Goal: Information Seeking & Learning: Learn about a topic

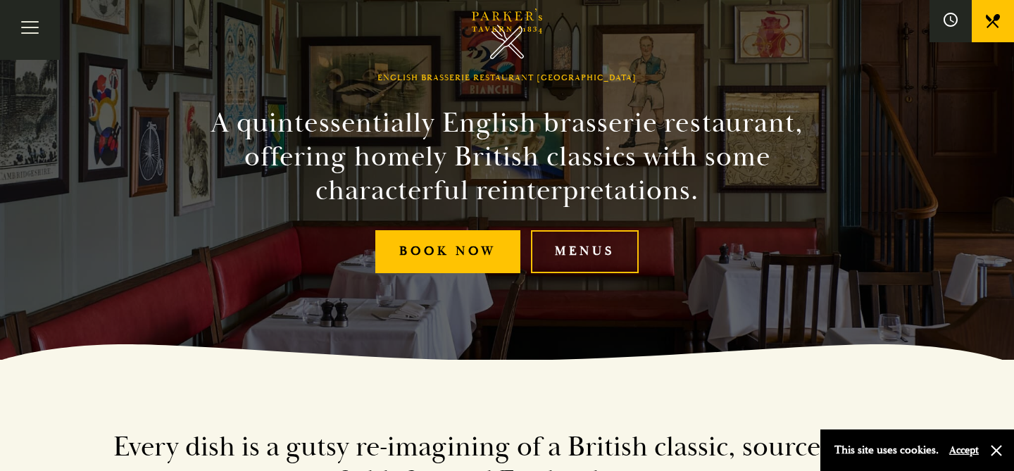
scroll to position [121, 0]
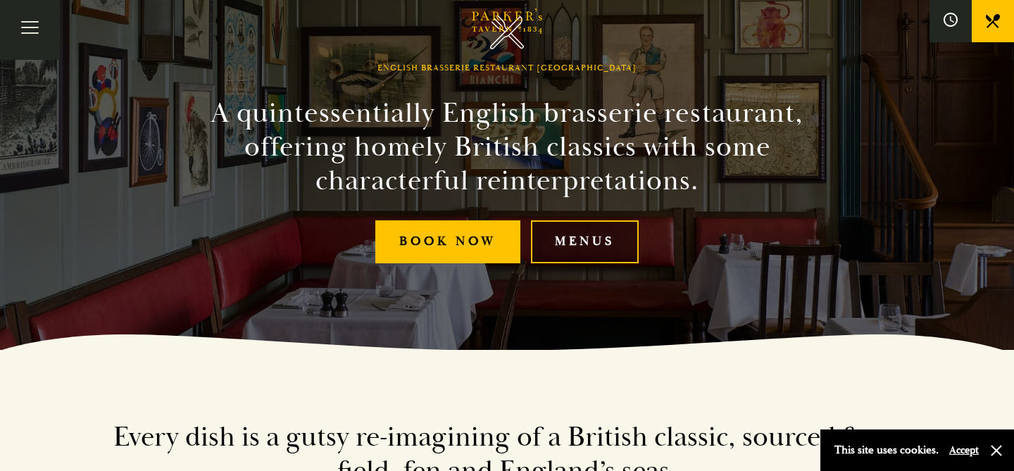
click at [586, 234] on link "Menus" at bounding box center [585, 241] width 108 height 43
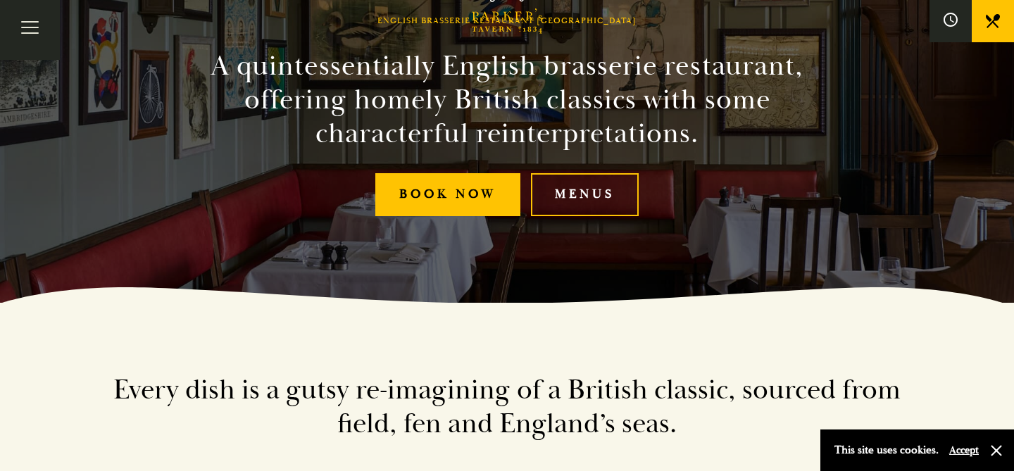
scroll to position [178, 0]
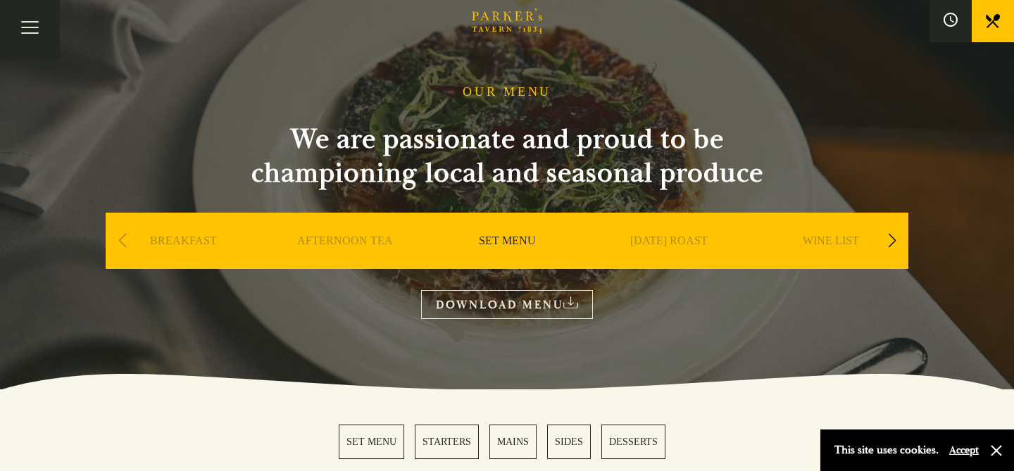
scroll to position [10, 0]
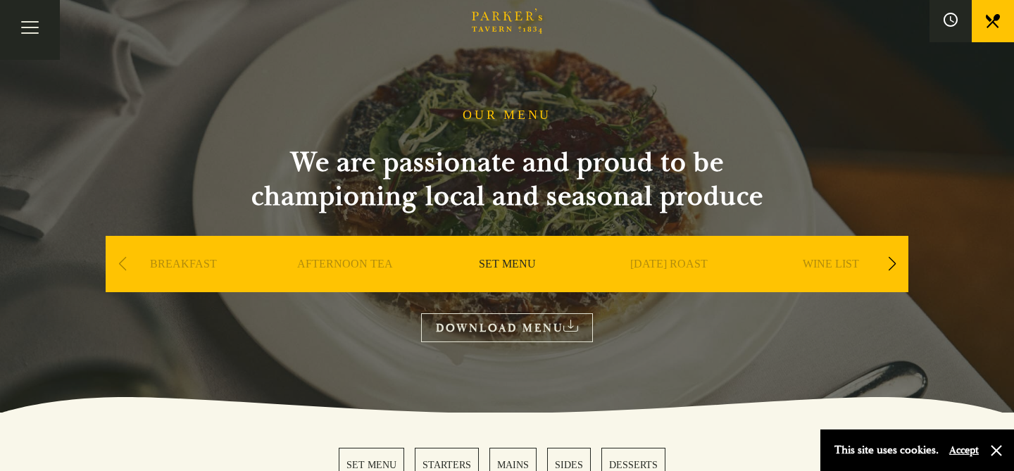
click at [895, 256] on div "Next slide" at bounding box center [891, 263] width 19 height 31
click at [831, 263] on link "A LA CARTE" at bounding box center [830, 285] width 65 height 56
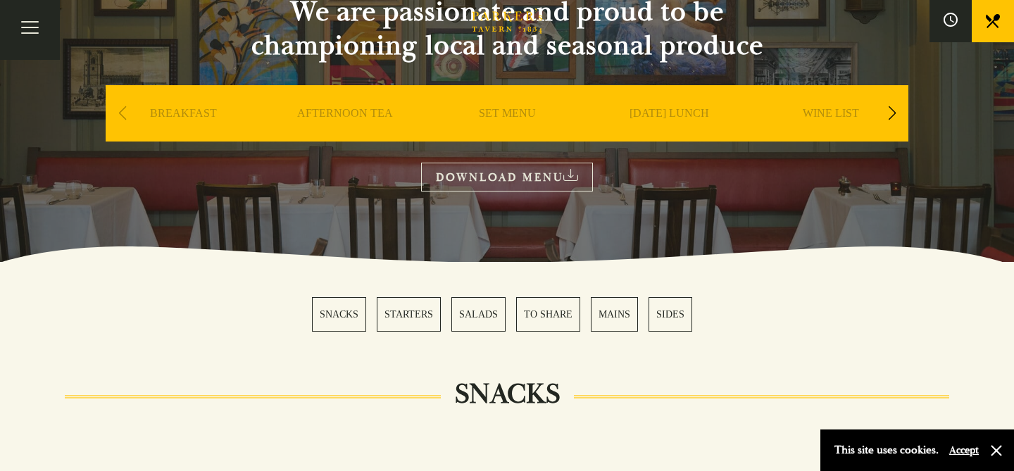
scroll to position [222, 0]
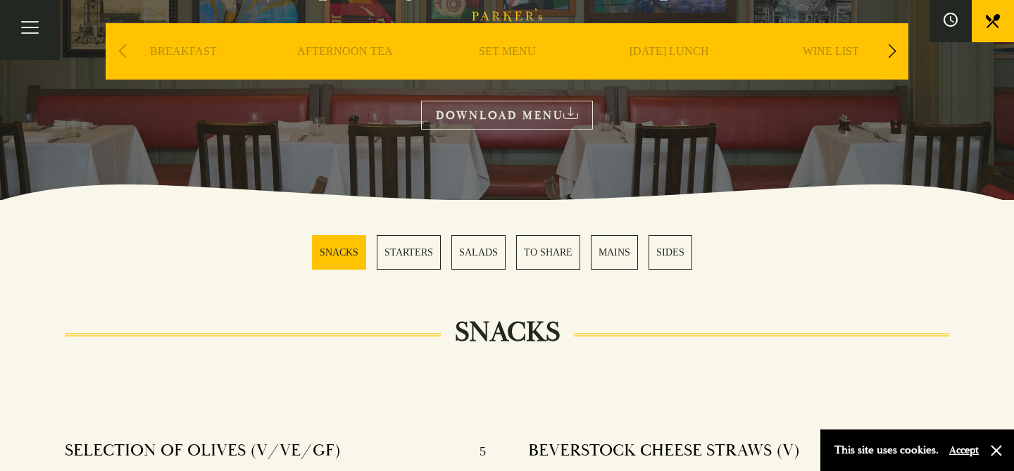
click at [607, 250] on link "MAINS" at bounding box center [614, 252] width 47 height 34
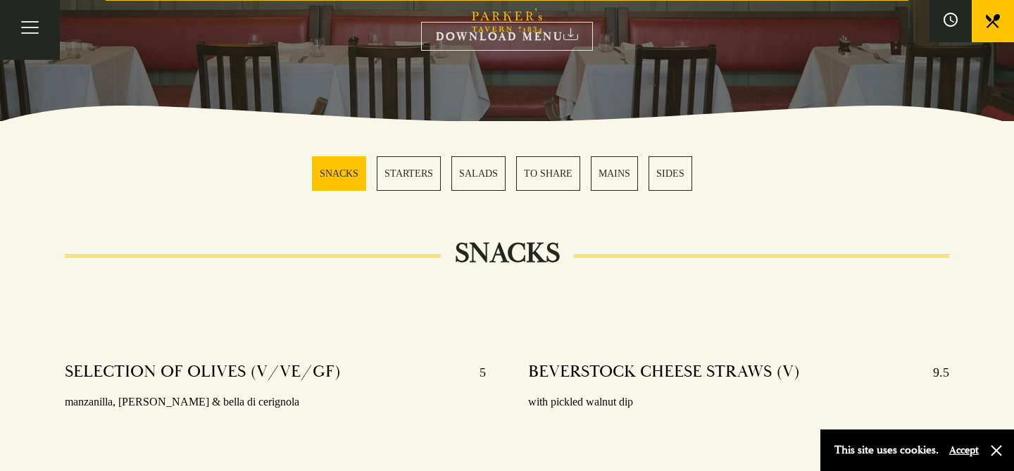
scroll to position [311, 0]
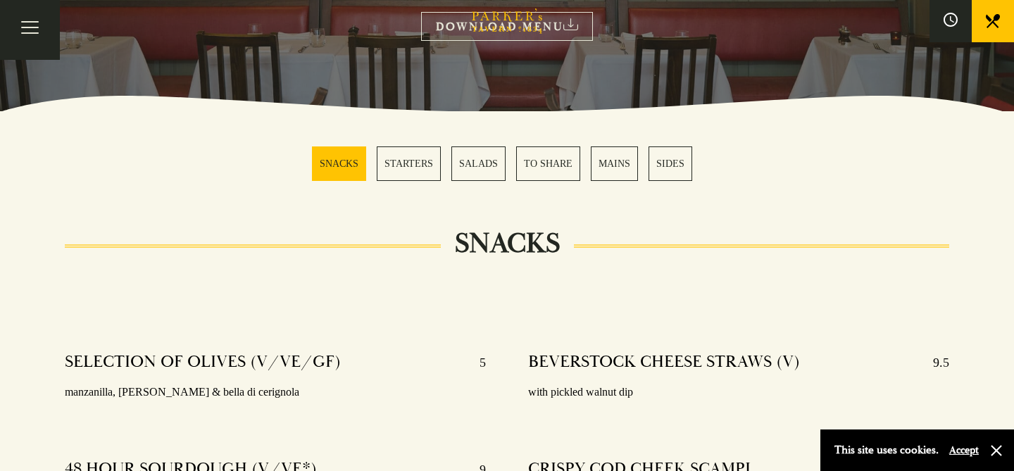
click at [406, 158] on link "STARTERS" at bounding box center [409, 163] width 64 height 34
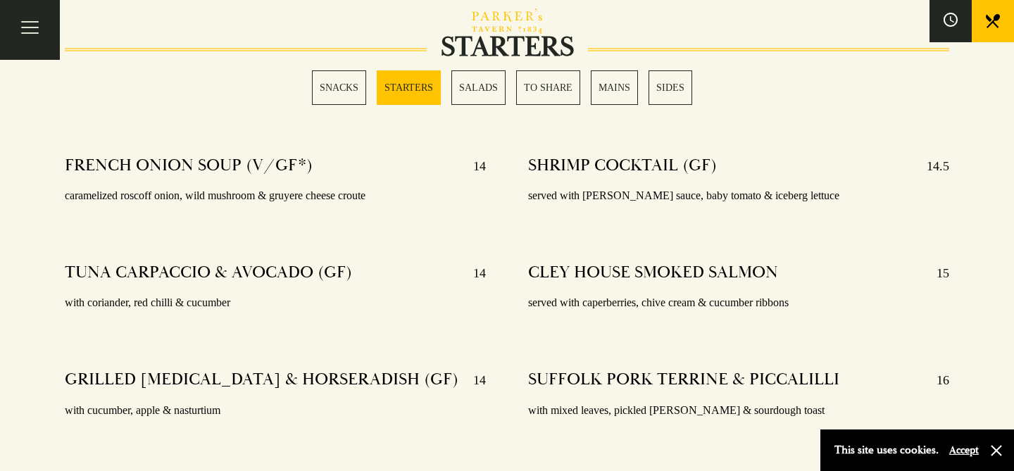
scroll to position [1158, 0]
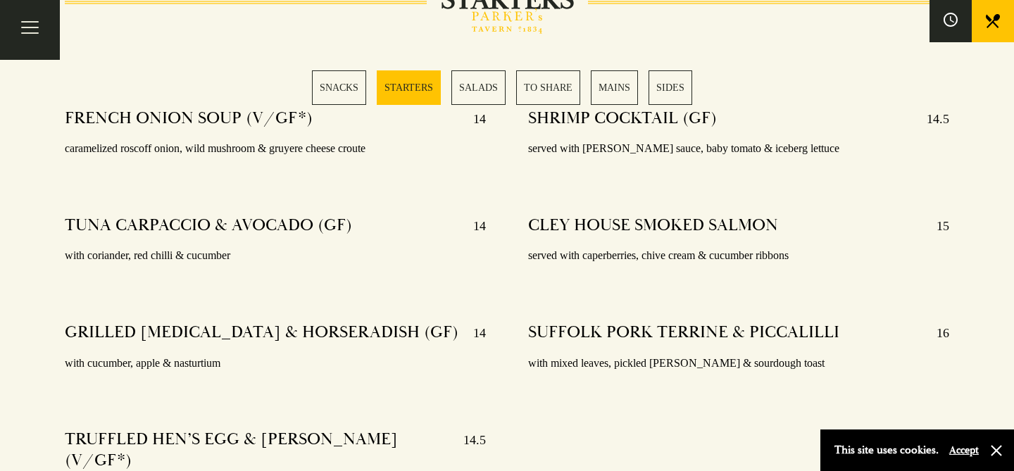
click at [553, 93] on link "TO SHARE" at bounding box center [548, 87] width 64 height 34
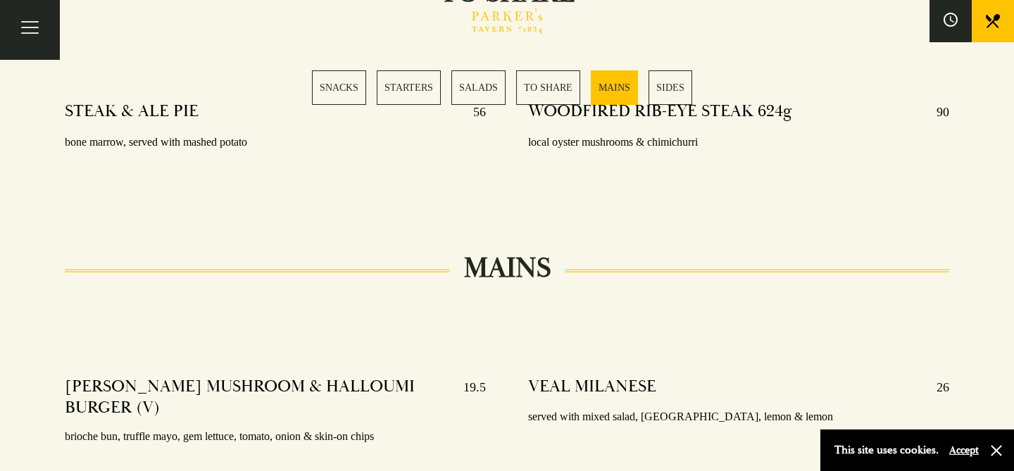
scroll to position [2220, 0]
click at [529, 87] on link "TO SHARE" at bounding box center [548, 87] width 64 height 34
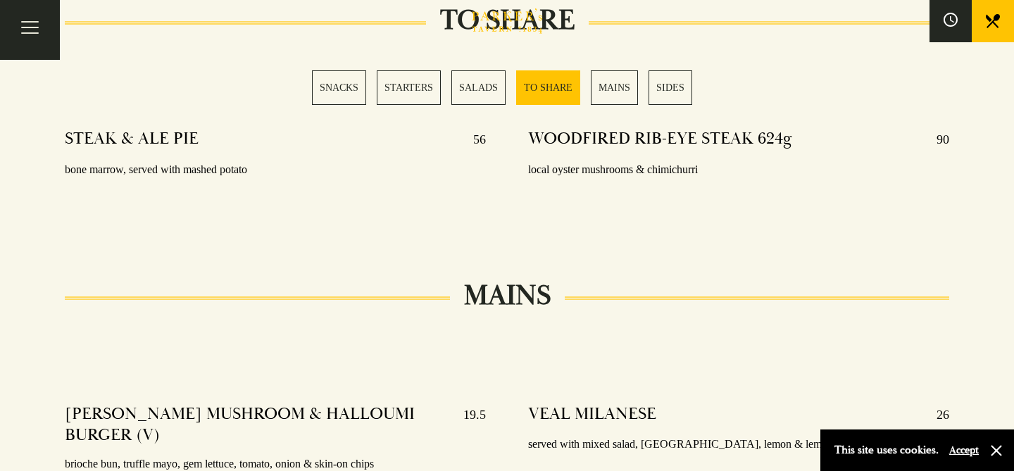
click at [476, 94] on link "SALADS" at bounding box center [478, 87] width 54 height 34
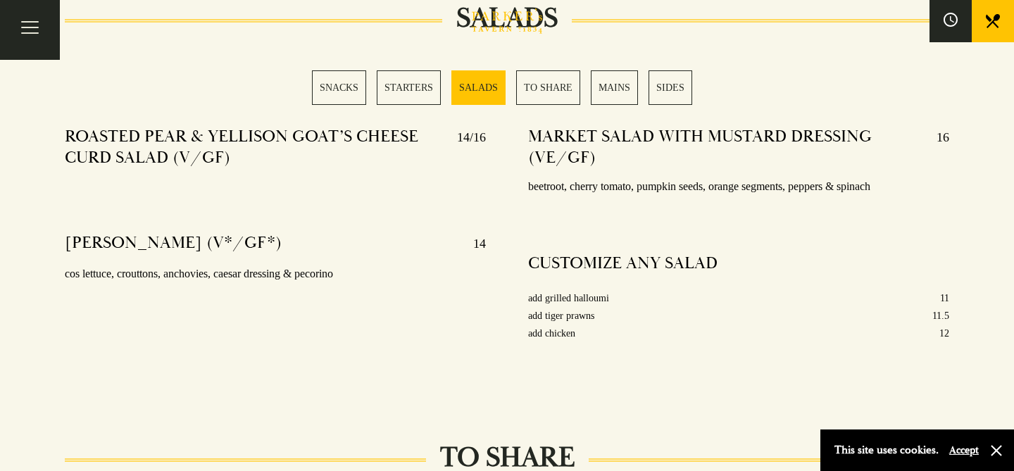
scroll to position [1753, 0]
click at [423, 84] on link "STARTERS" at bounding box center [409, 87] width 64 height 34
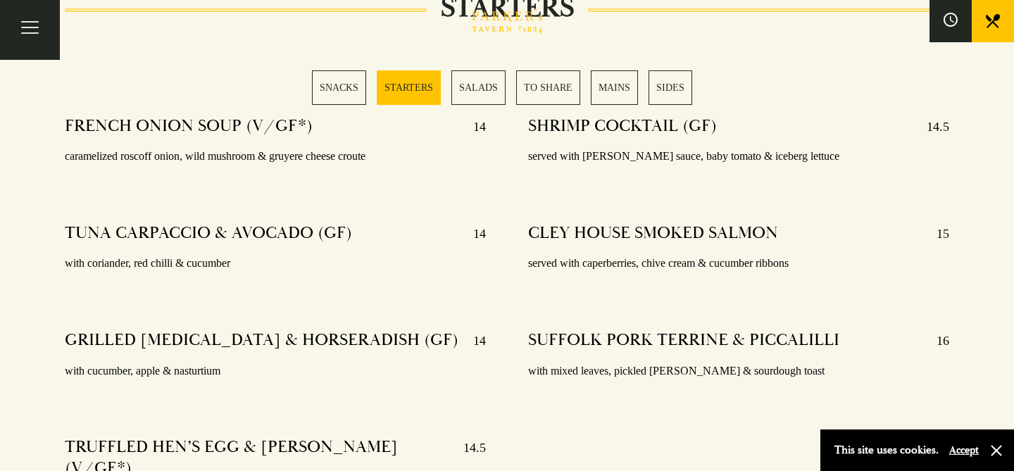
scroll to position [1149, 0]
click at [660, 84] on link "SIDES" at bounding box center [670, 87] width 44 height 34
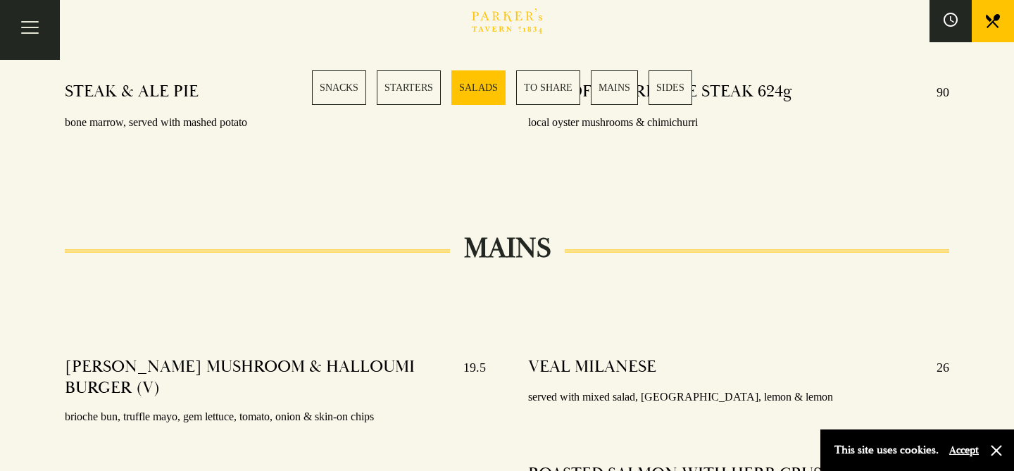
scroll to position [2552, 0]
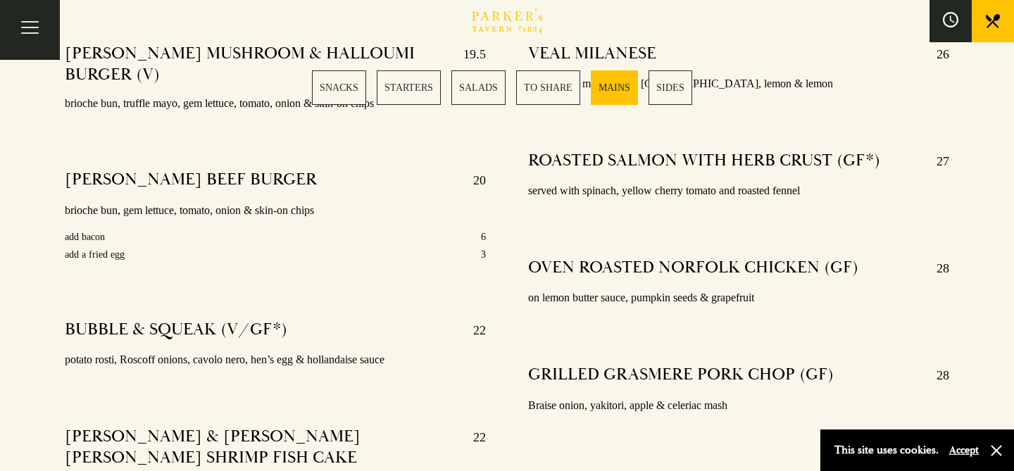
click at [954, 24] on icon at bounding box center [949, 19] width 15 height 15
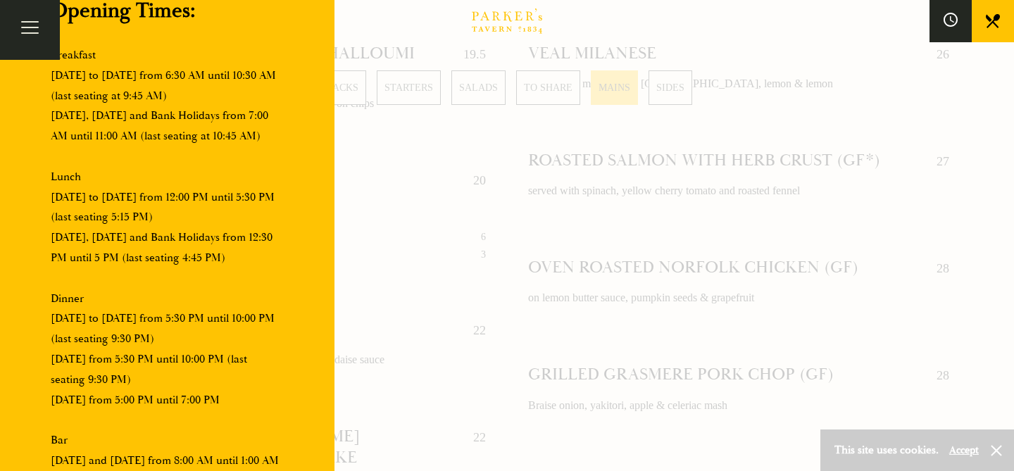
scroll to position [124, 0]
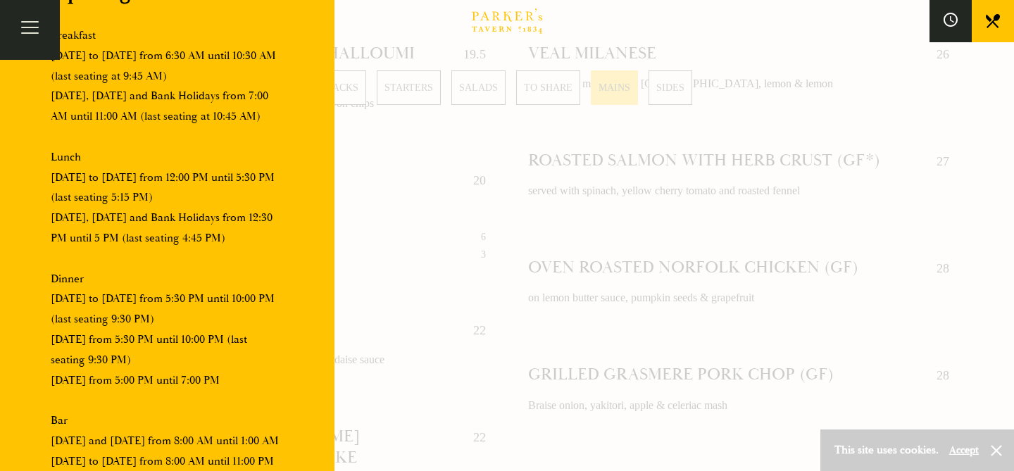
click at [1002, 23] on link at bounding box center [992, 21] width 42 height 42
